Goal: Find specific page/section: Find specific page/section

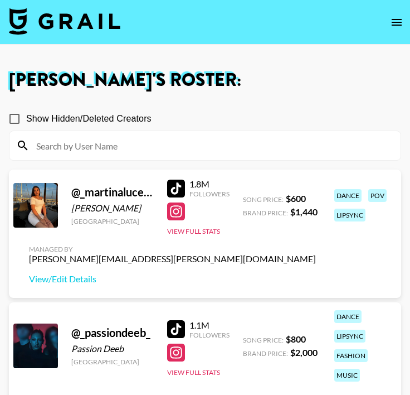
click at [388, 22] on button "open drawer" at bounding box center [397, 22] width 22 height 22
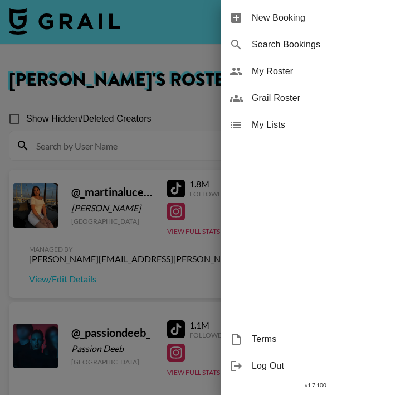
click at [310, 96] on span "Grail Roster" at bounding box center [326, 97] width 149 height 13
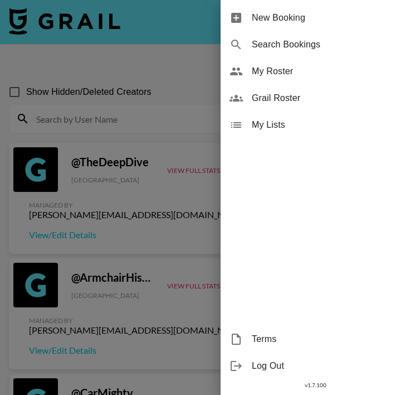
click at [138, 133] on div at bounding box center [205, 197] width 410 height 395
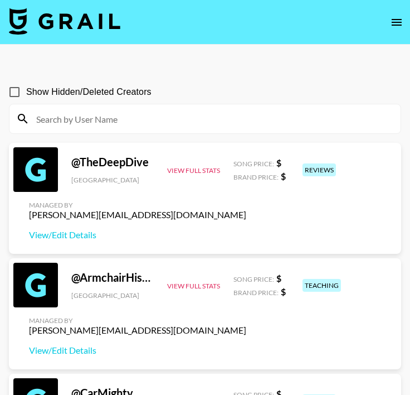
click at [120, 121] on input at bounding box center [212, 119] width 364 height 18
paste input "zelenska.darina"
type input "zelenska.darina"
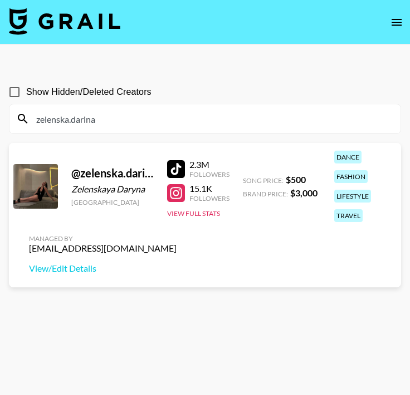
click at [120, 121] on input "zelenska.darina" at bounding box center [212, 119] width 364 height 18
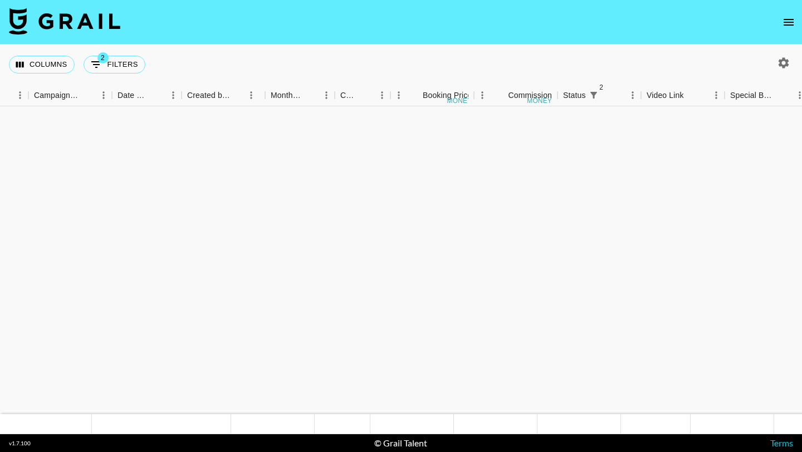
scroll to position [662, 509]
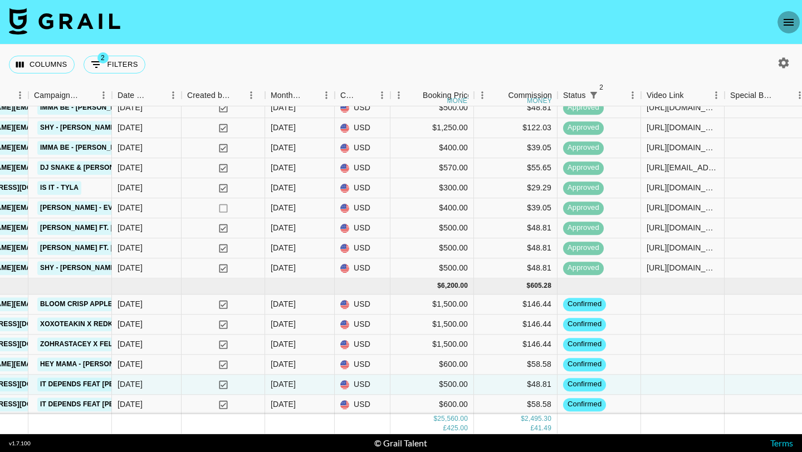
click at [792, 20] on icon "open drawer" at bounding box center [789, 22] width 10 height 7
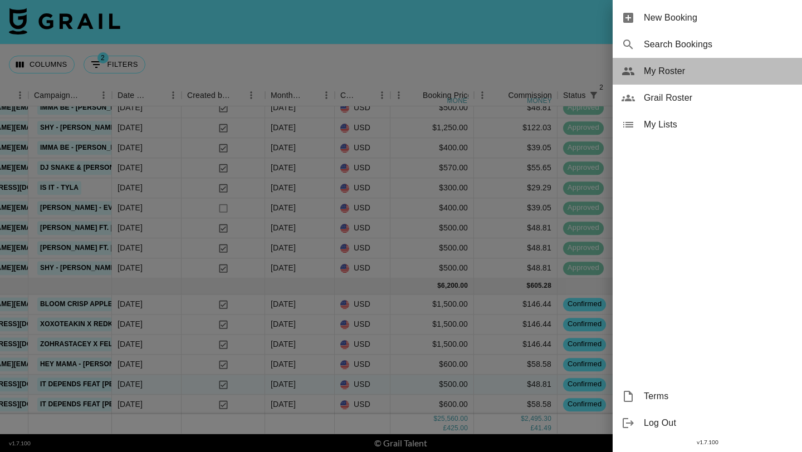
click at [676, 74] on span "My Roster" at bounding box center [718, 71] width 149 height 13
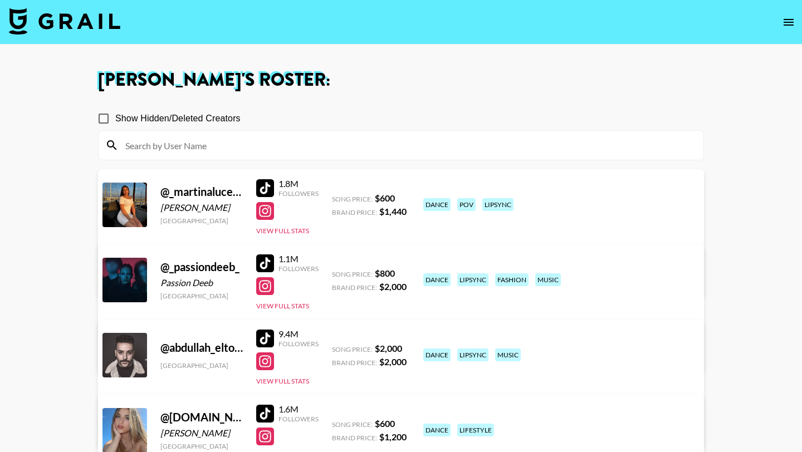
click at [325, 142] on input at bounding box center [408, 146] width 578 height 18
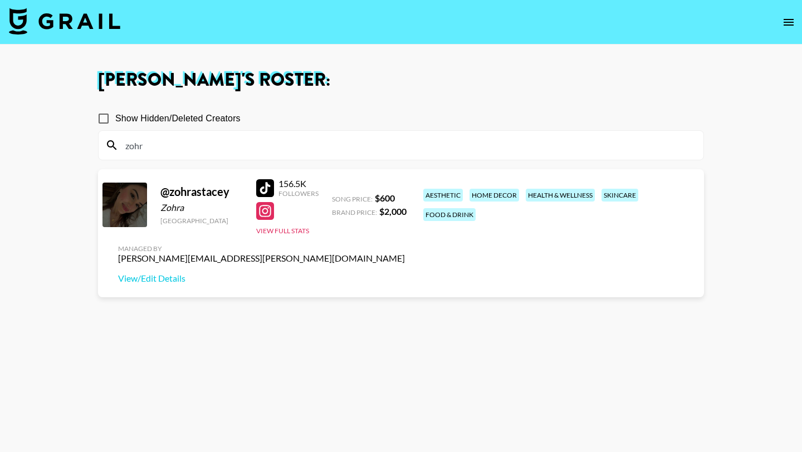
type input "zohr"
click at [268, 192] on div at bounding box center [265, 188] width 18 height 18
click at [223, 150] on input "zohr" at bounding box center [408, 146] width 578 height 18
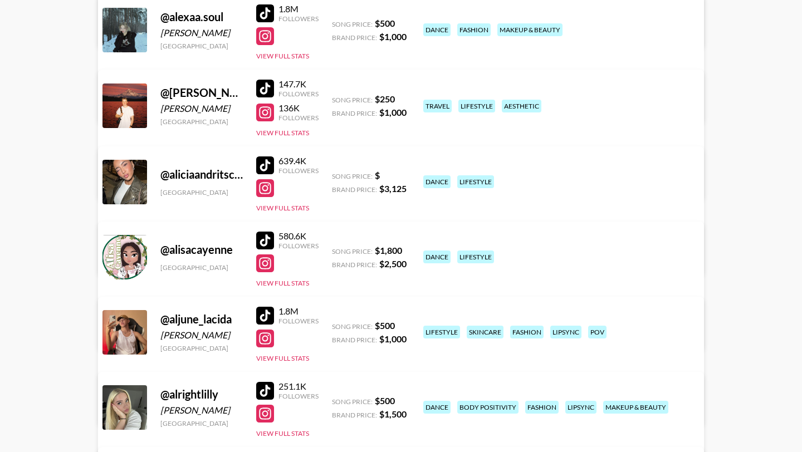
scroll to position [479, 0]
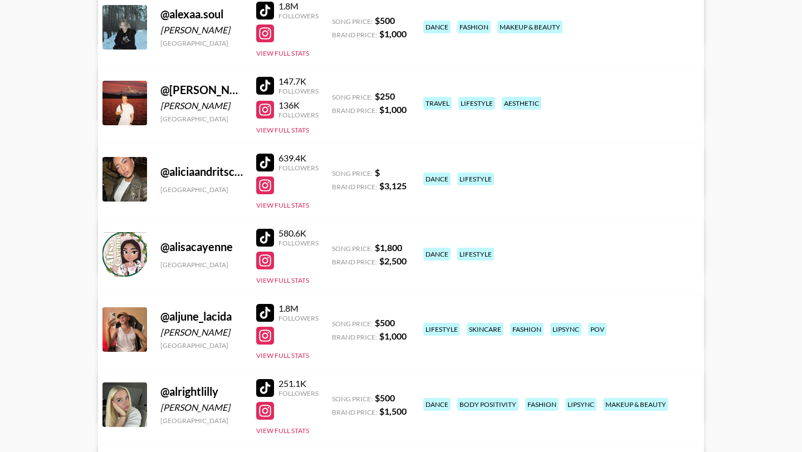
click at [264, 163] on div at bounding box center [265, 163] width 18 height 18
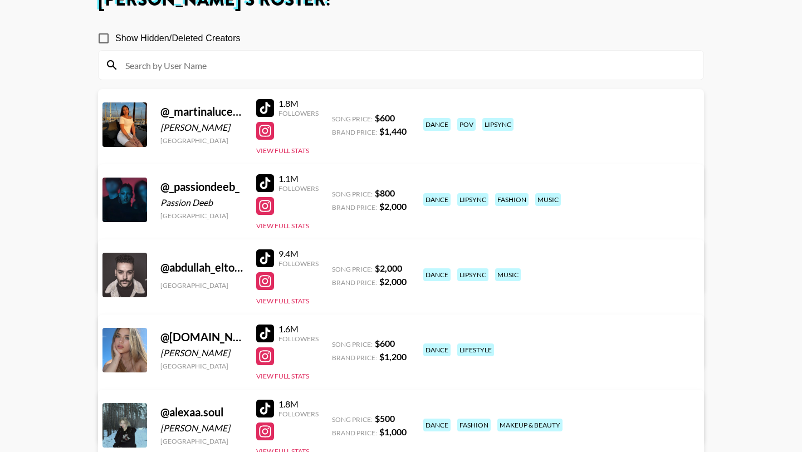
scroll to position [0, 0]
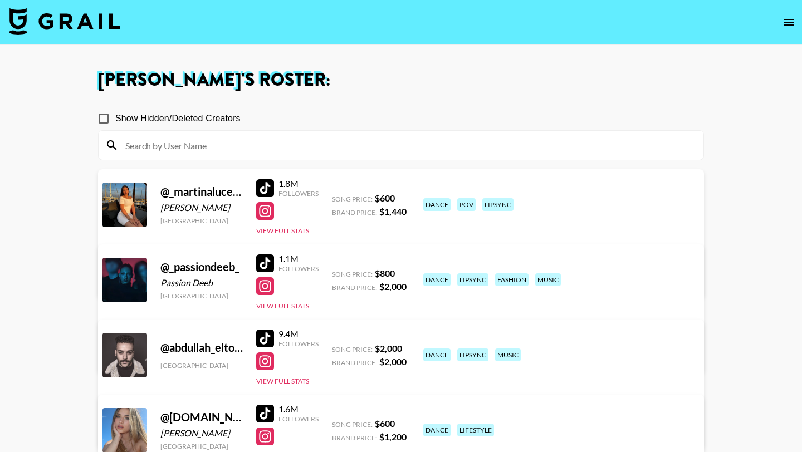
click at [72, 31] on img at bounding box center [64, 21] width 111 height 27
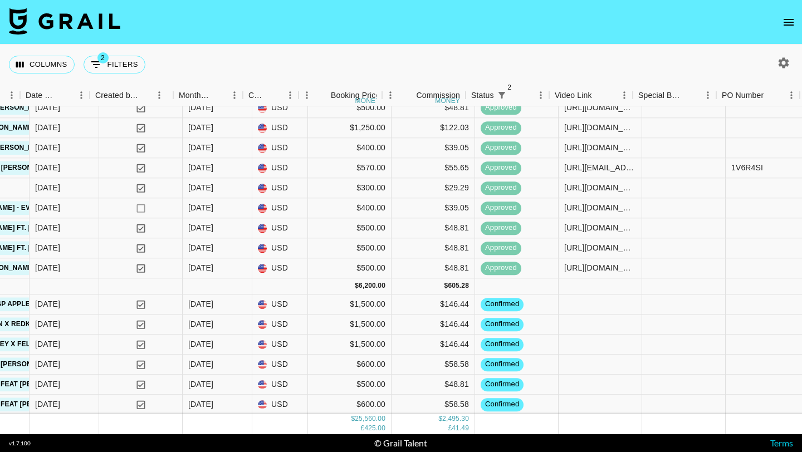
scroll to position [662, 601]
